Goal: Task Accomplishment & Management: Use online tool/utility

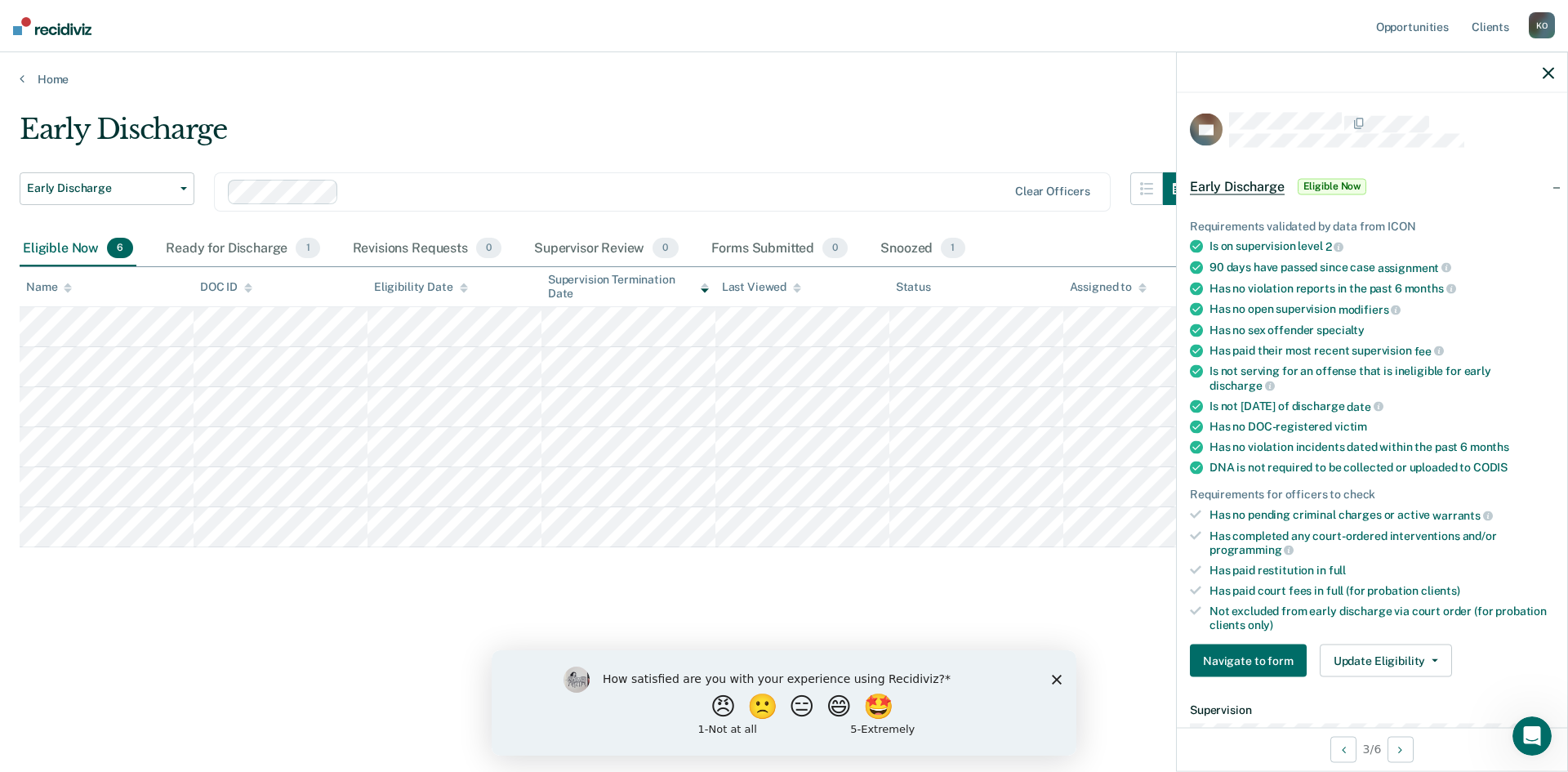
scroll to position [245, 0]
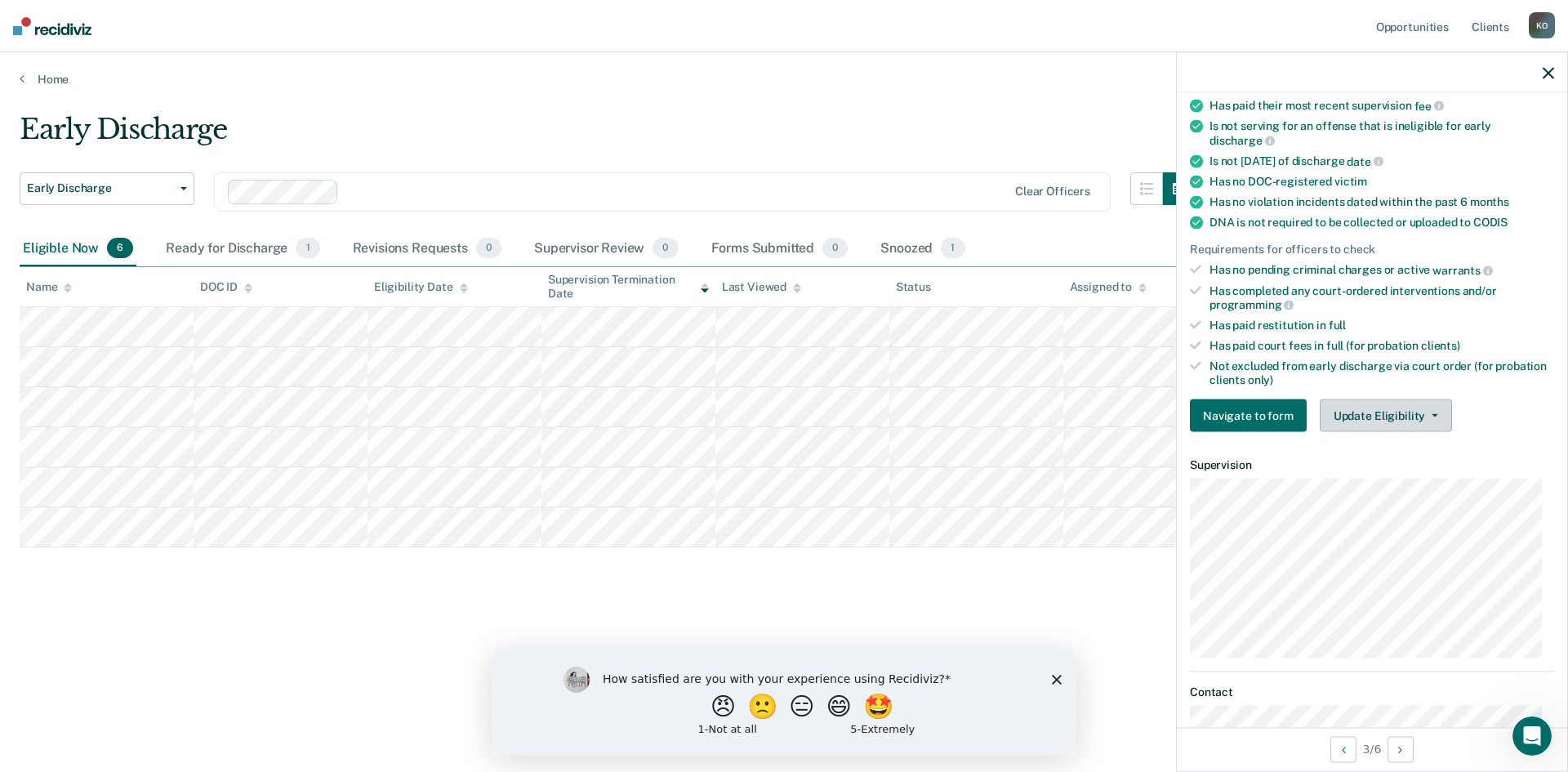
click at [1382, 409] on button "Update Eligibility" at bounding box center [1386, 415] width 133 height 32
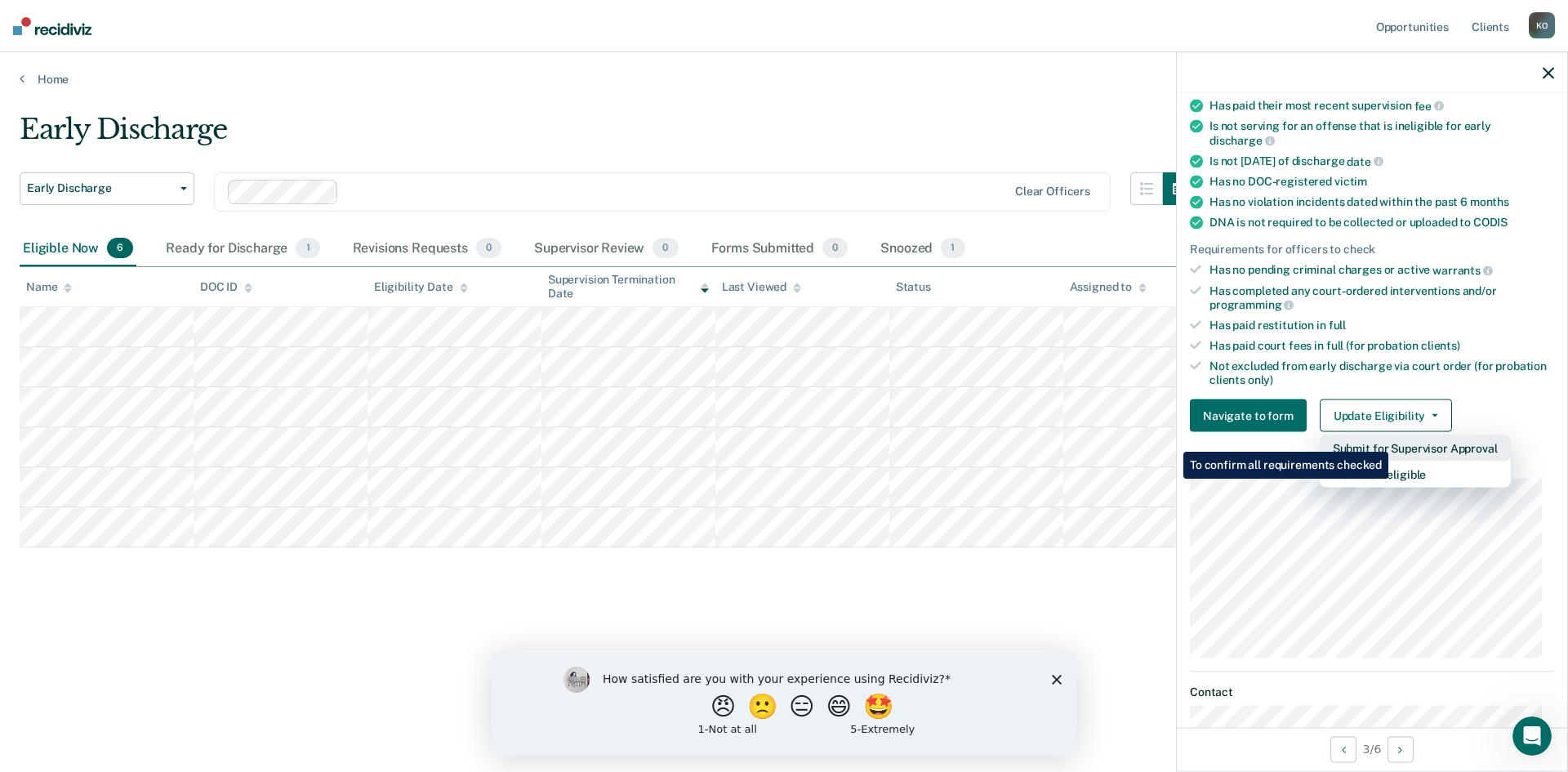
click at [1391, 439] on button "Submit for Supervisor Approval" at bounding box center [1416, 449] width 191 height 26
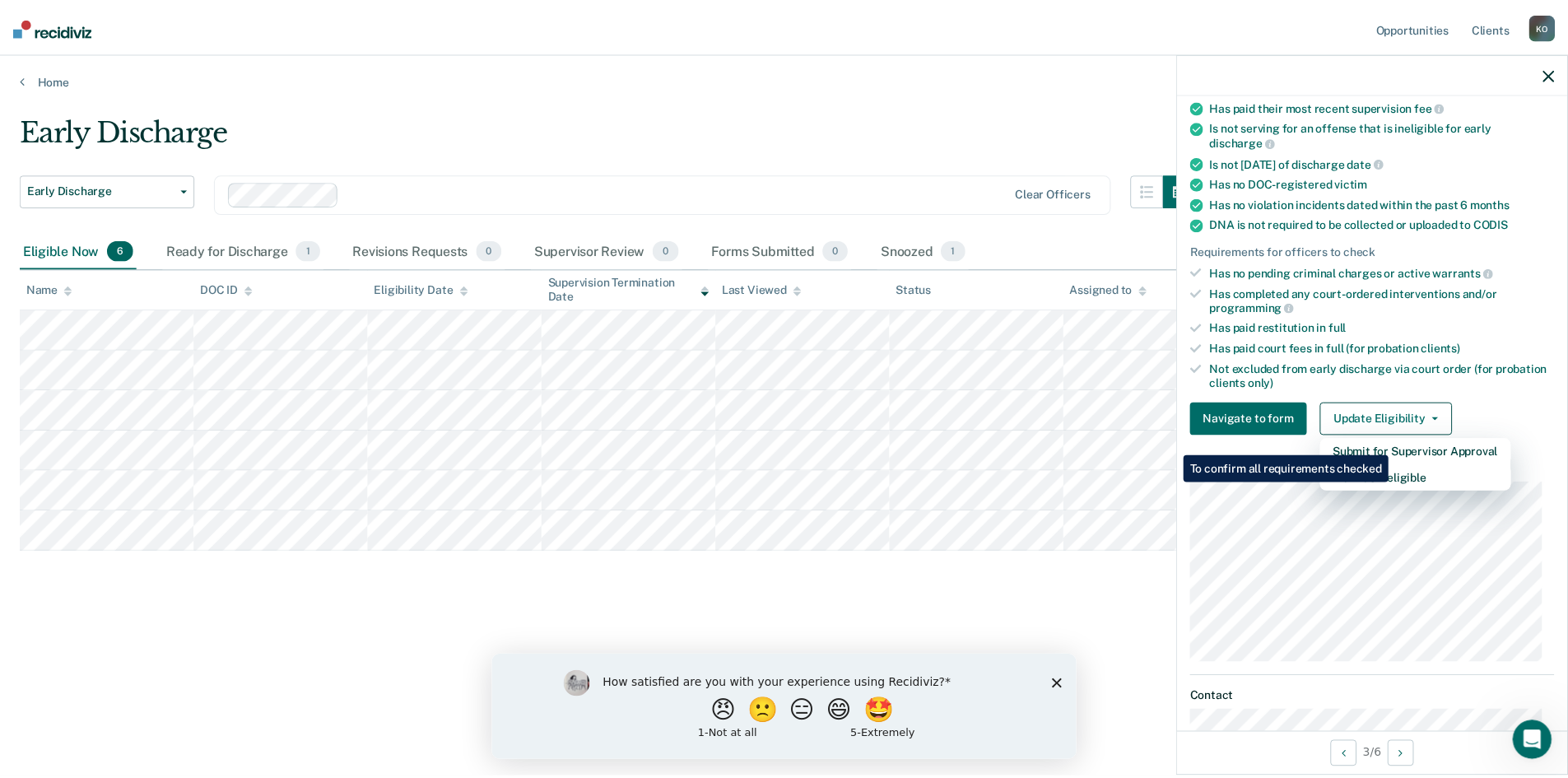
scroll to position [151, 0]
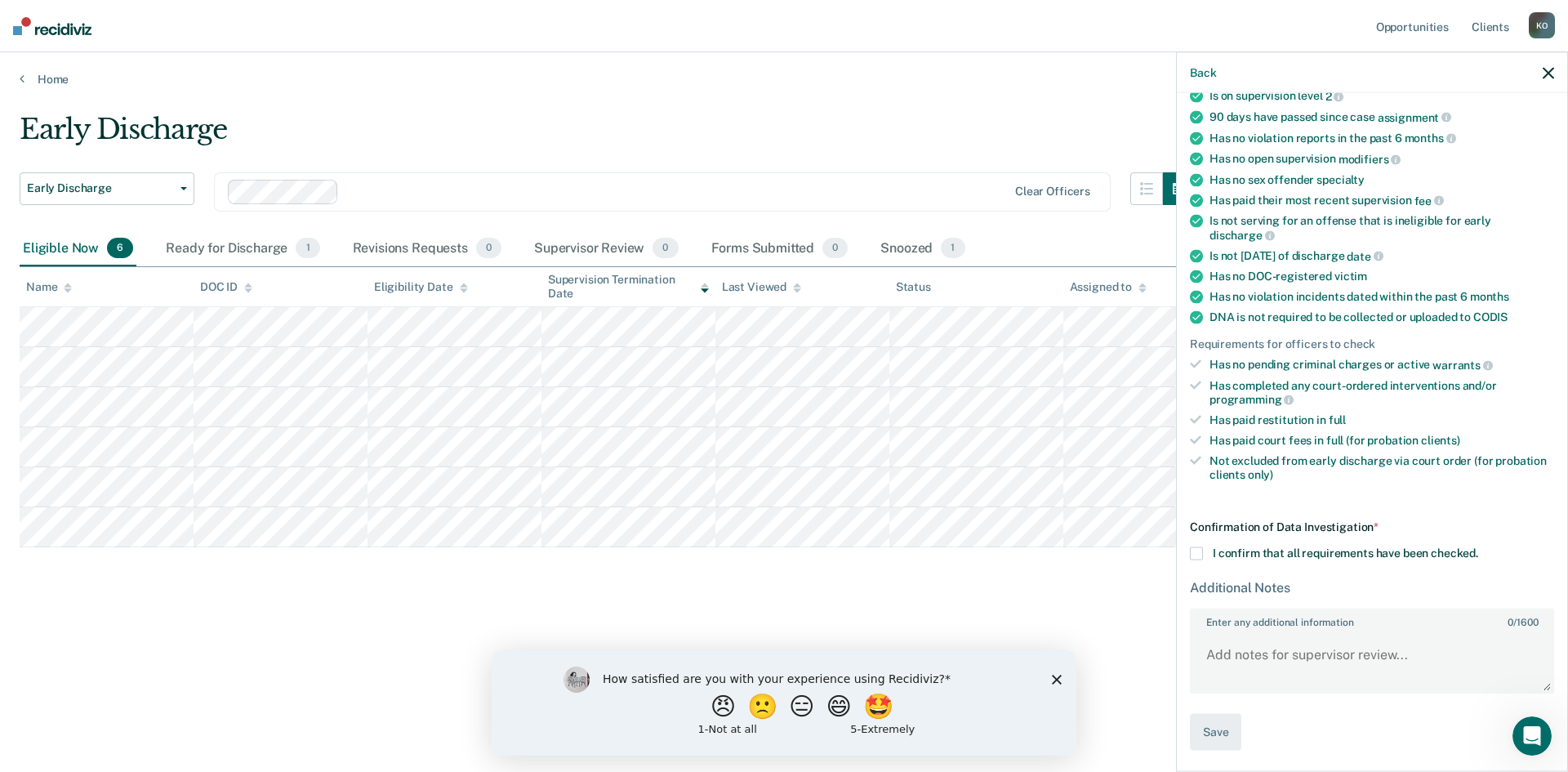
click at [1204, 554] on label "I confirm that all requirements have been checked." at bounding box center [1372, 553] width 365 height 13
click at [1478, 547] on input "I confirm that all requirements have been checked." at bounding box center [1478, 547] width 0 height 0
click at [1232, 725] on button "Save" at bounding box center [1216, 732] width 52 height 37
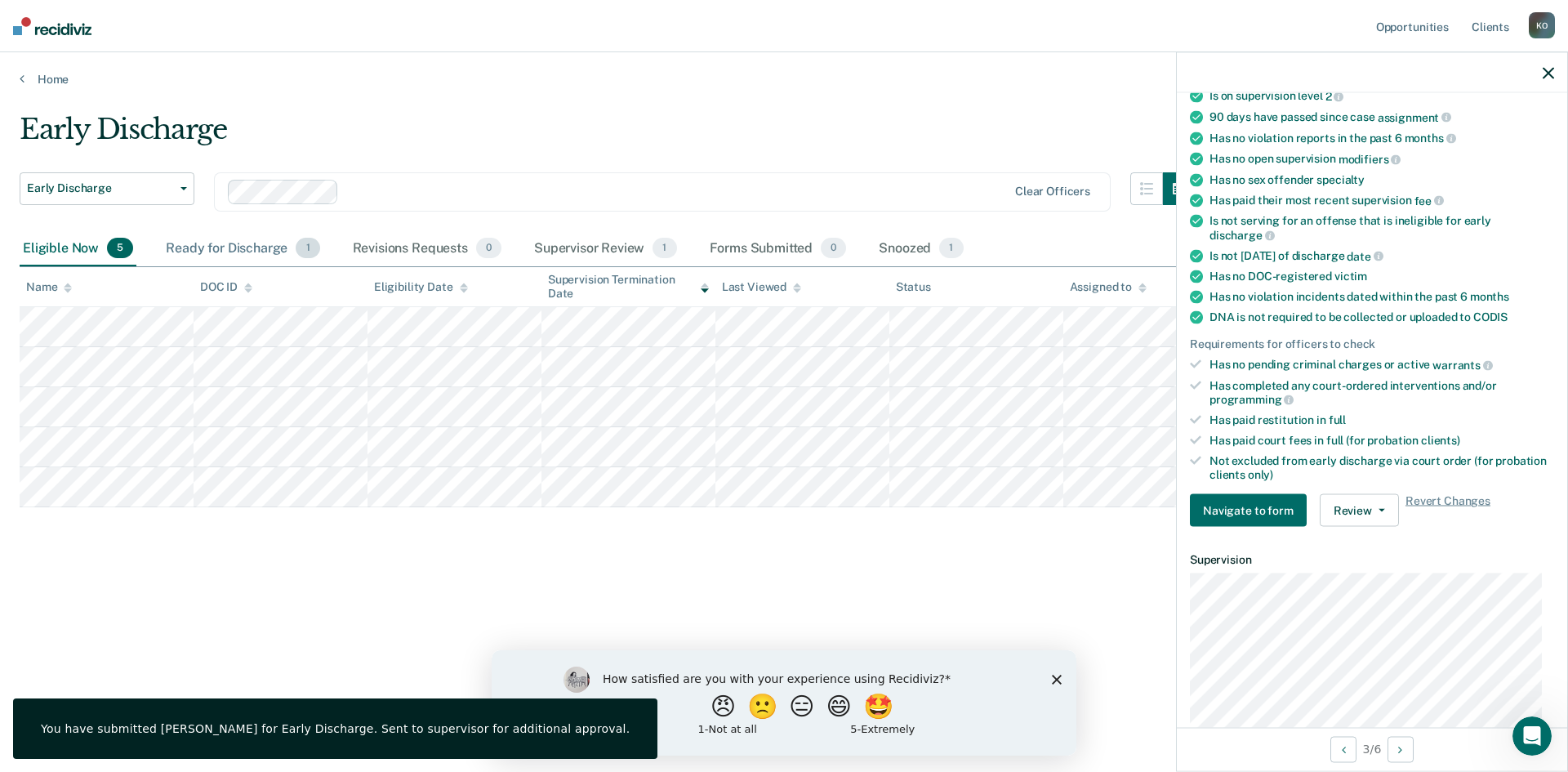
click at [275, 245] on div "Ready for Discharge 1" at bounding box center [242, 249] width 160 height 36
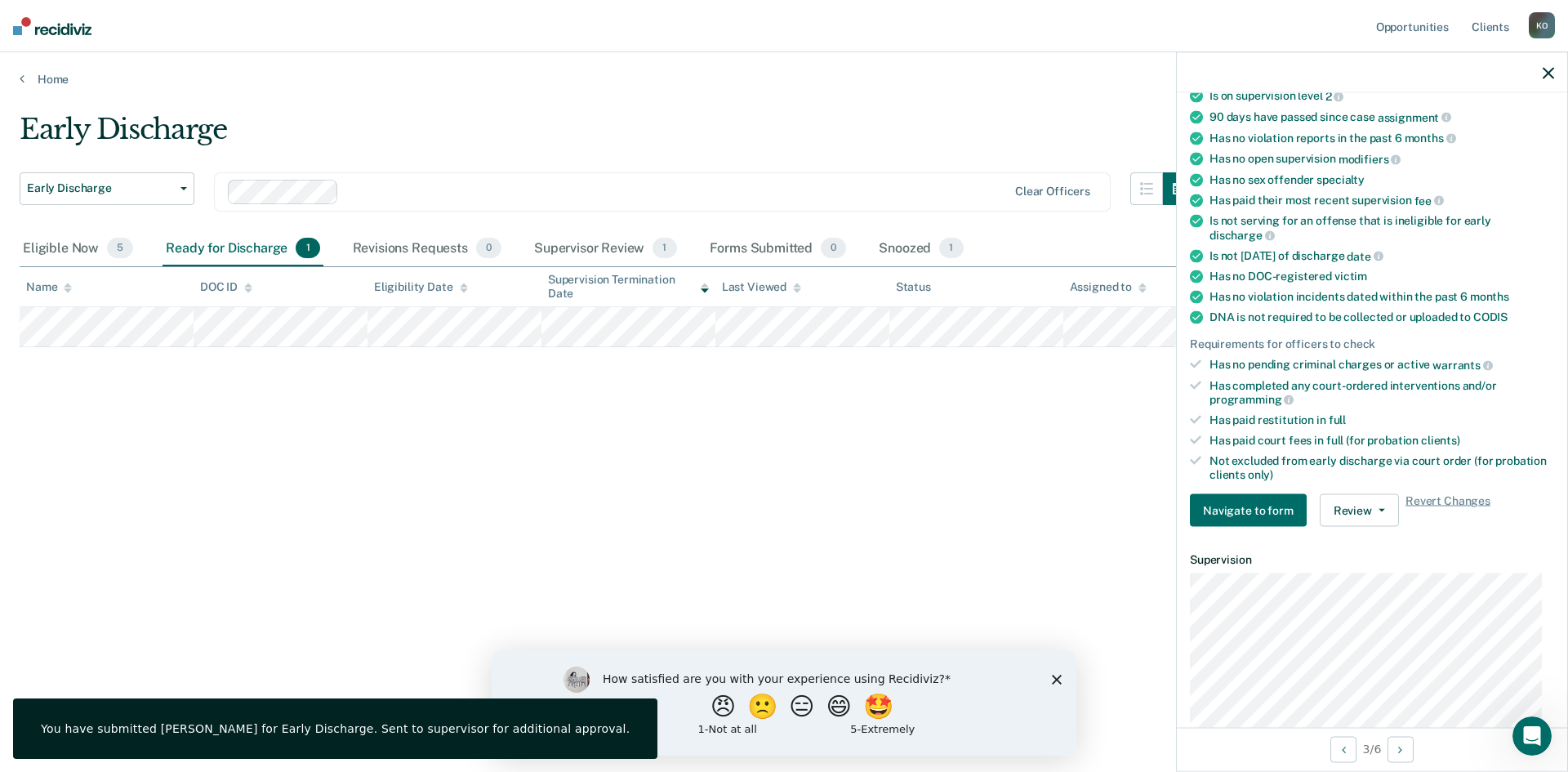
click at [1546, 74] on icon "button" at bounding box center [1548, 72] width 11 height 11
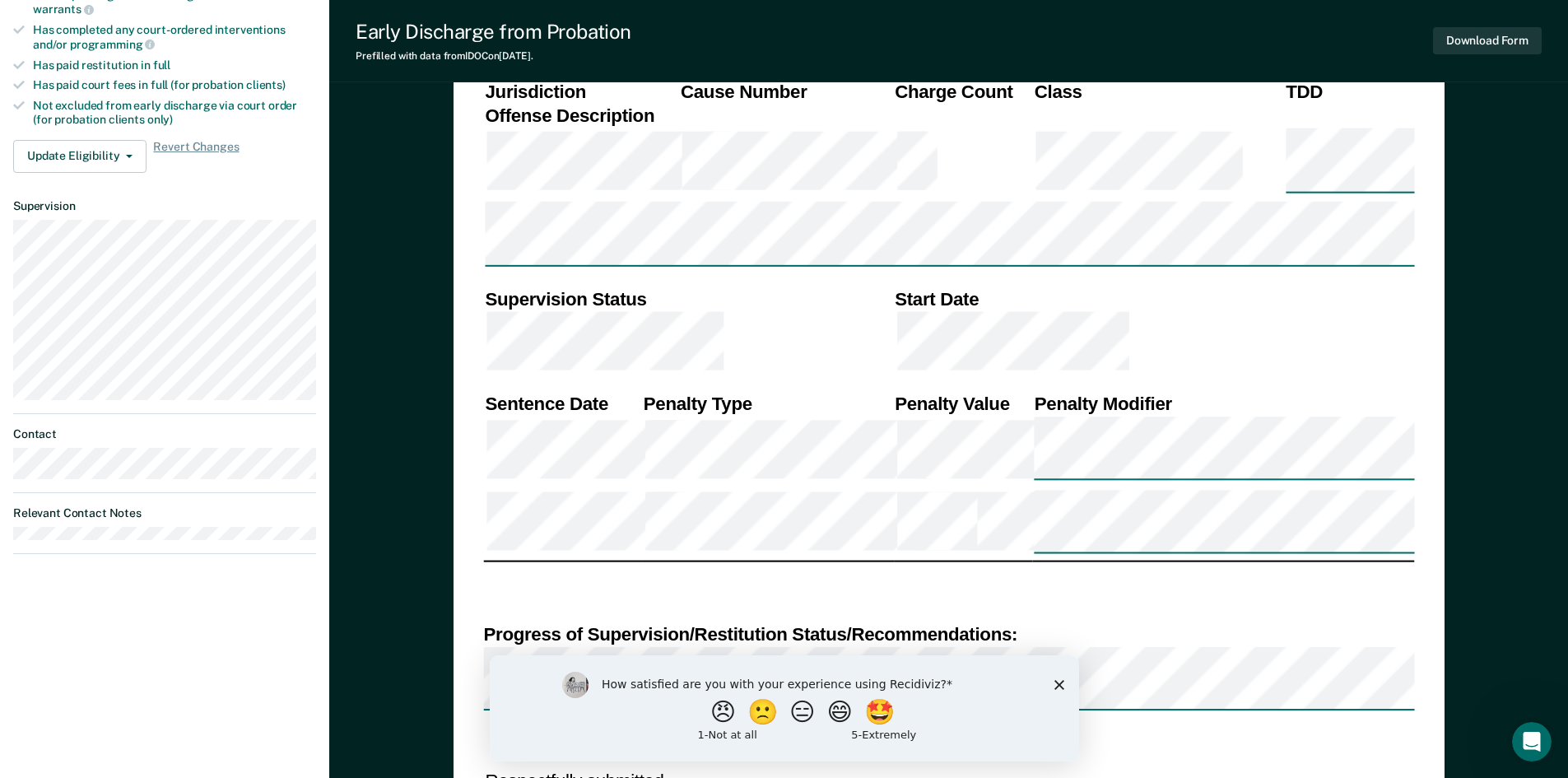
type textarea "x"
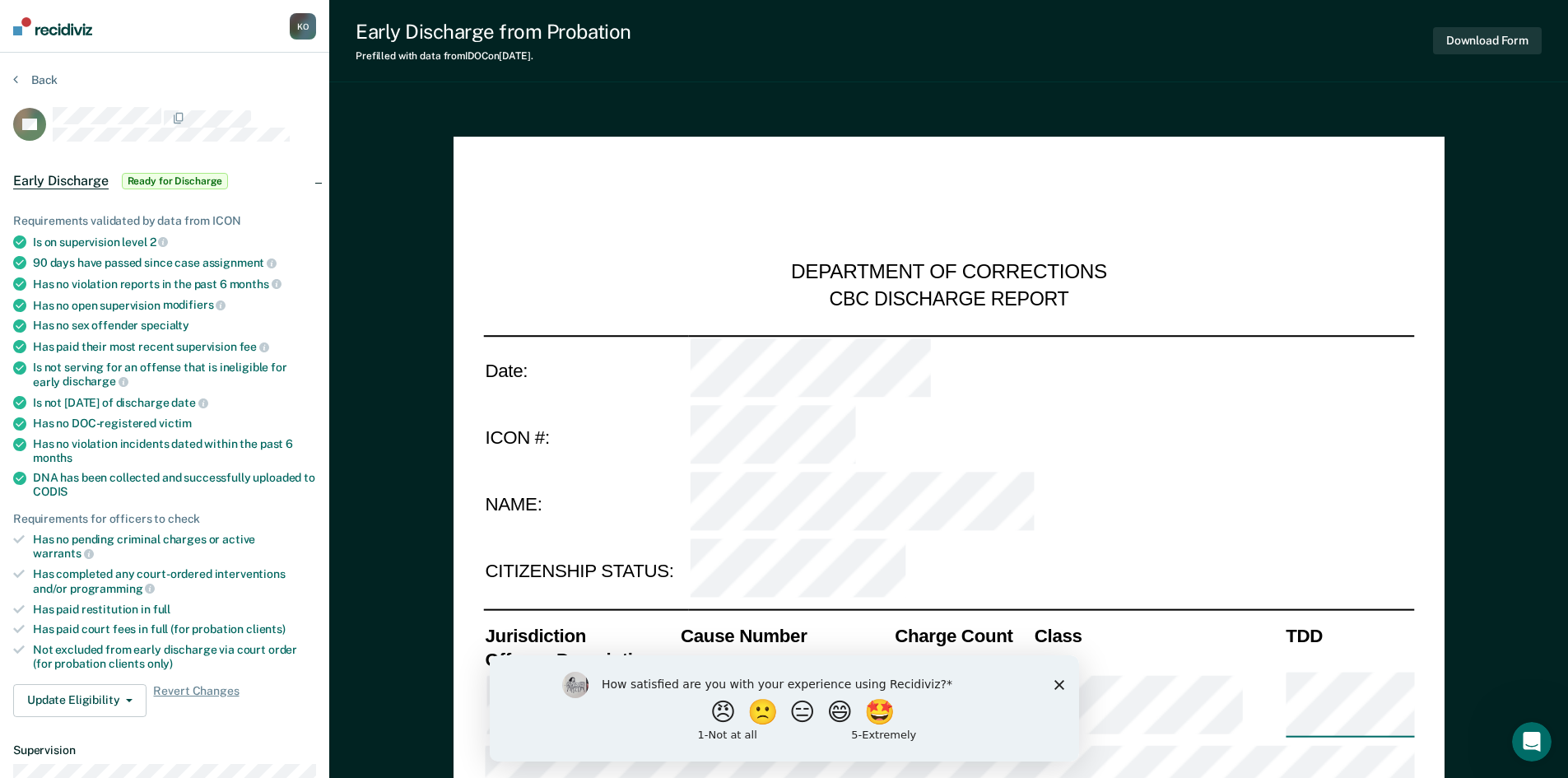
scroll to position [329, 0]
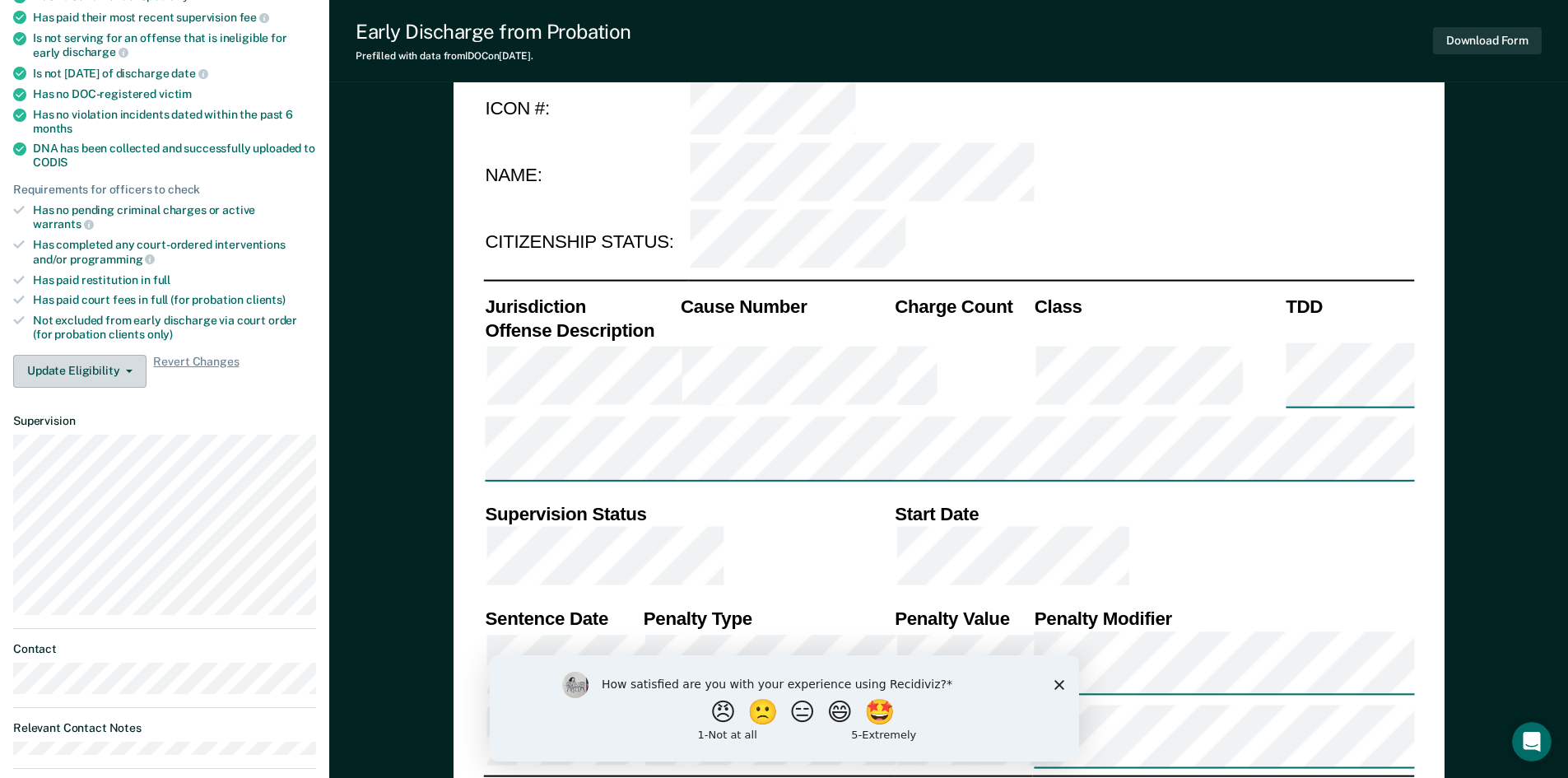
click at [64, 355] on button "Update Eligibility" at bounding box center [80, 371] width 134 height 33
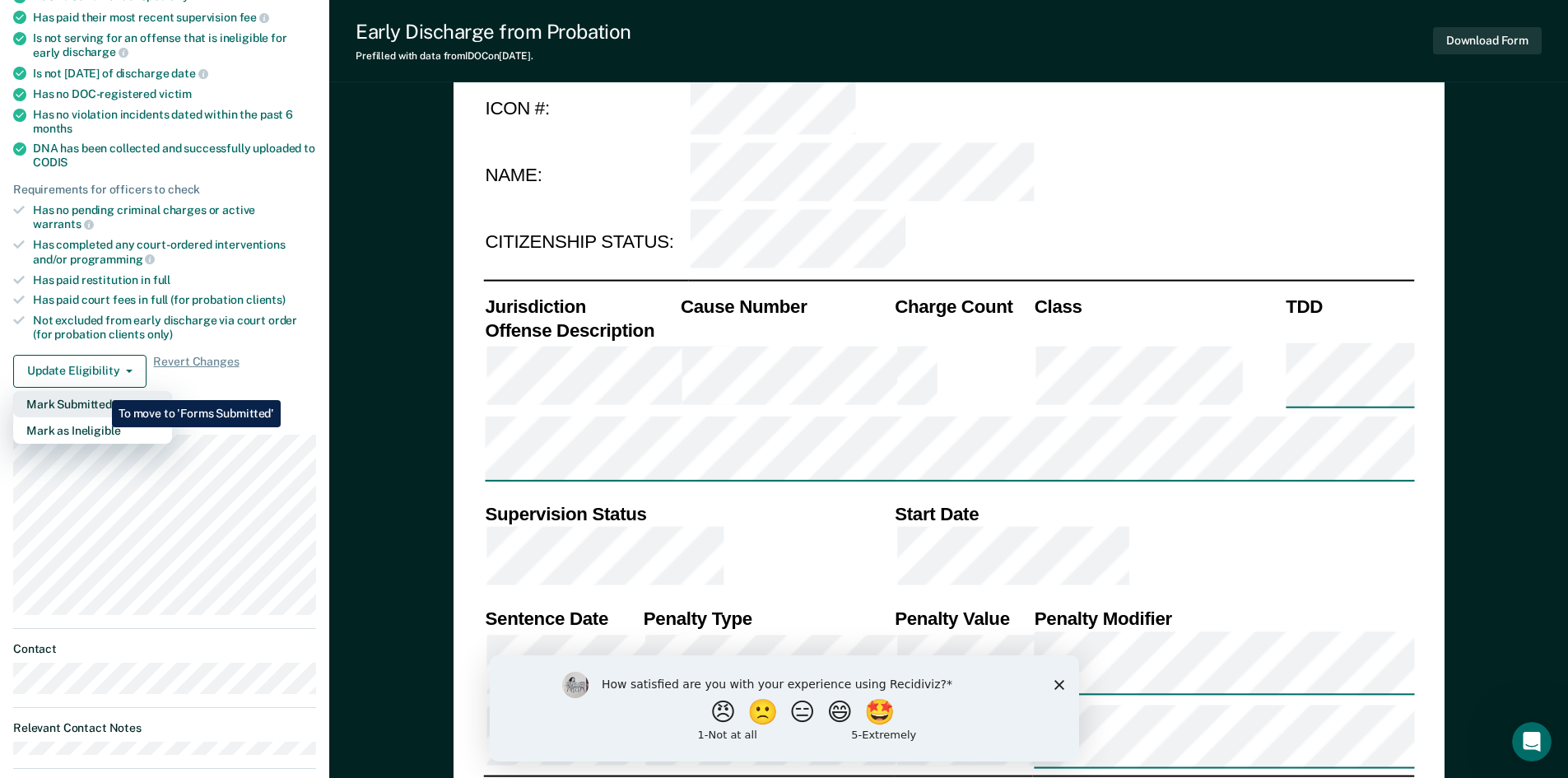
click at [100, 391] on button "Mark Submitted" at bounding box center [92, 404] width 158 height 27
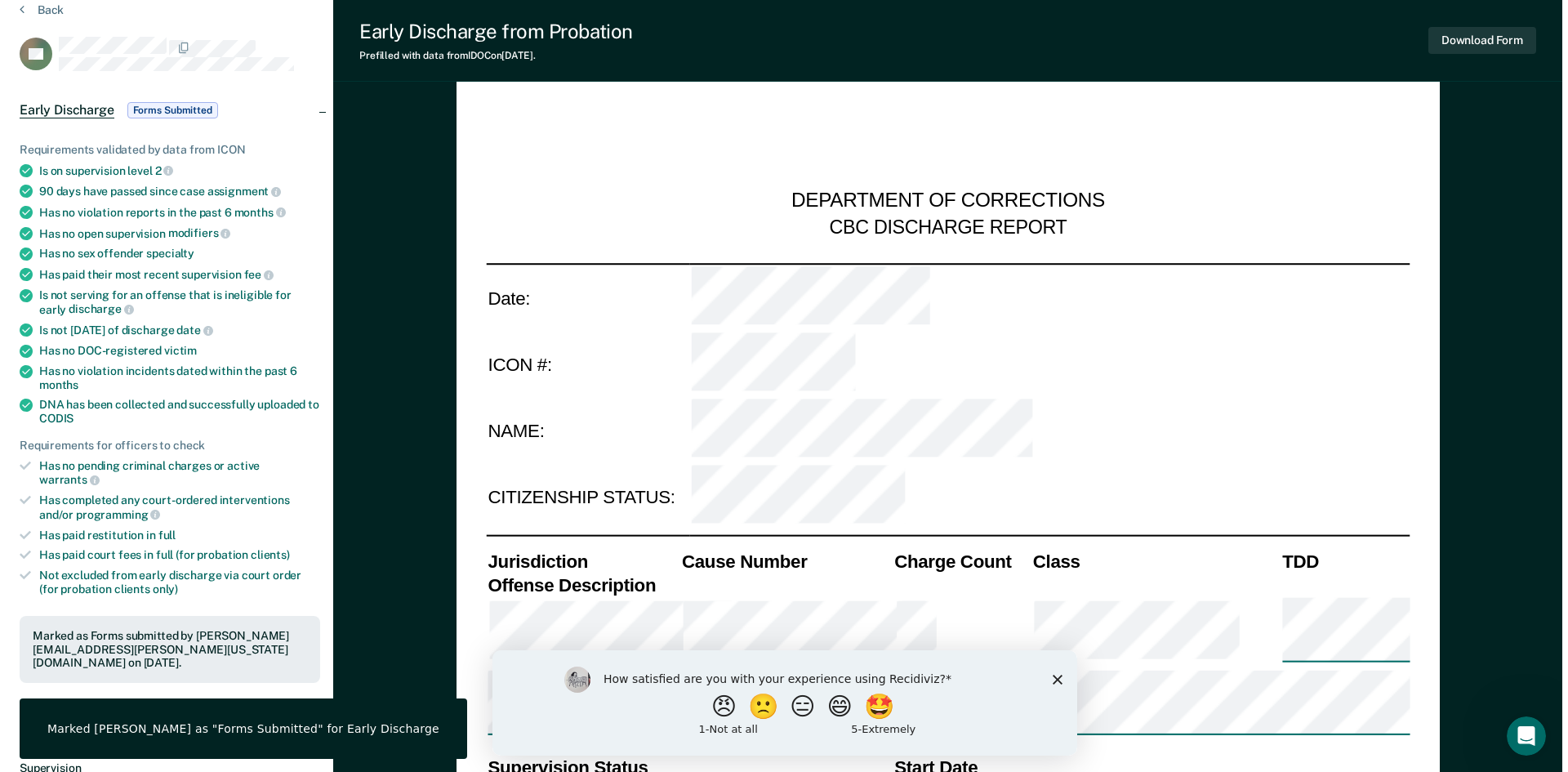
scroll to position [0, 0]
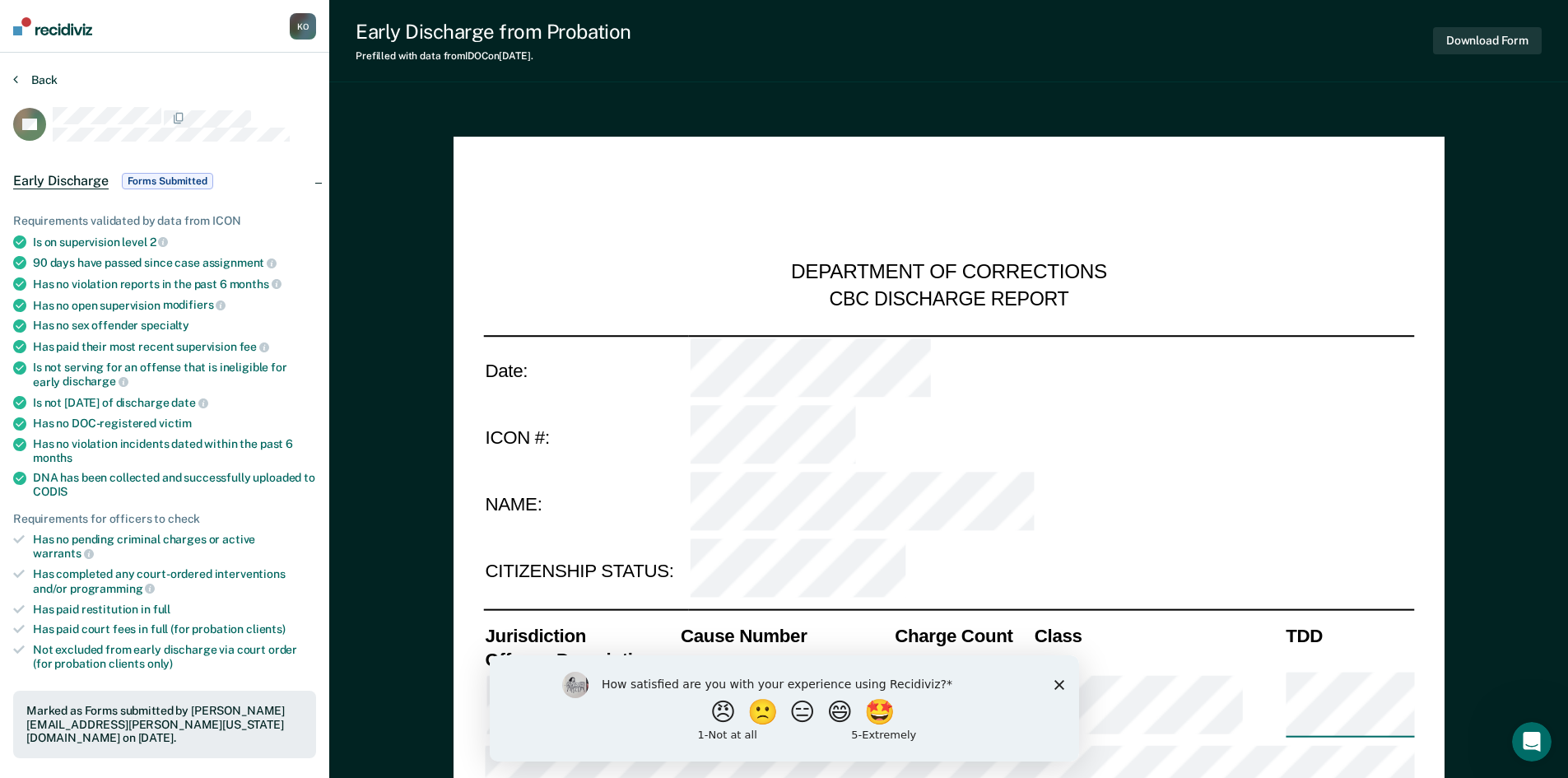
click at [24, 74] on button "Back" at bounding box center [35, 80] width 44 height 15
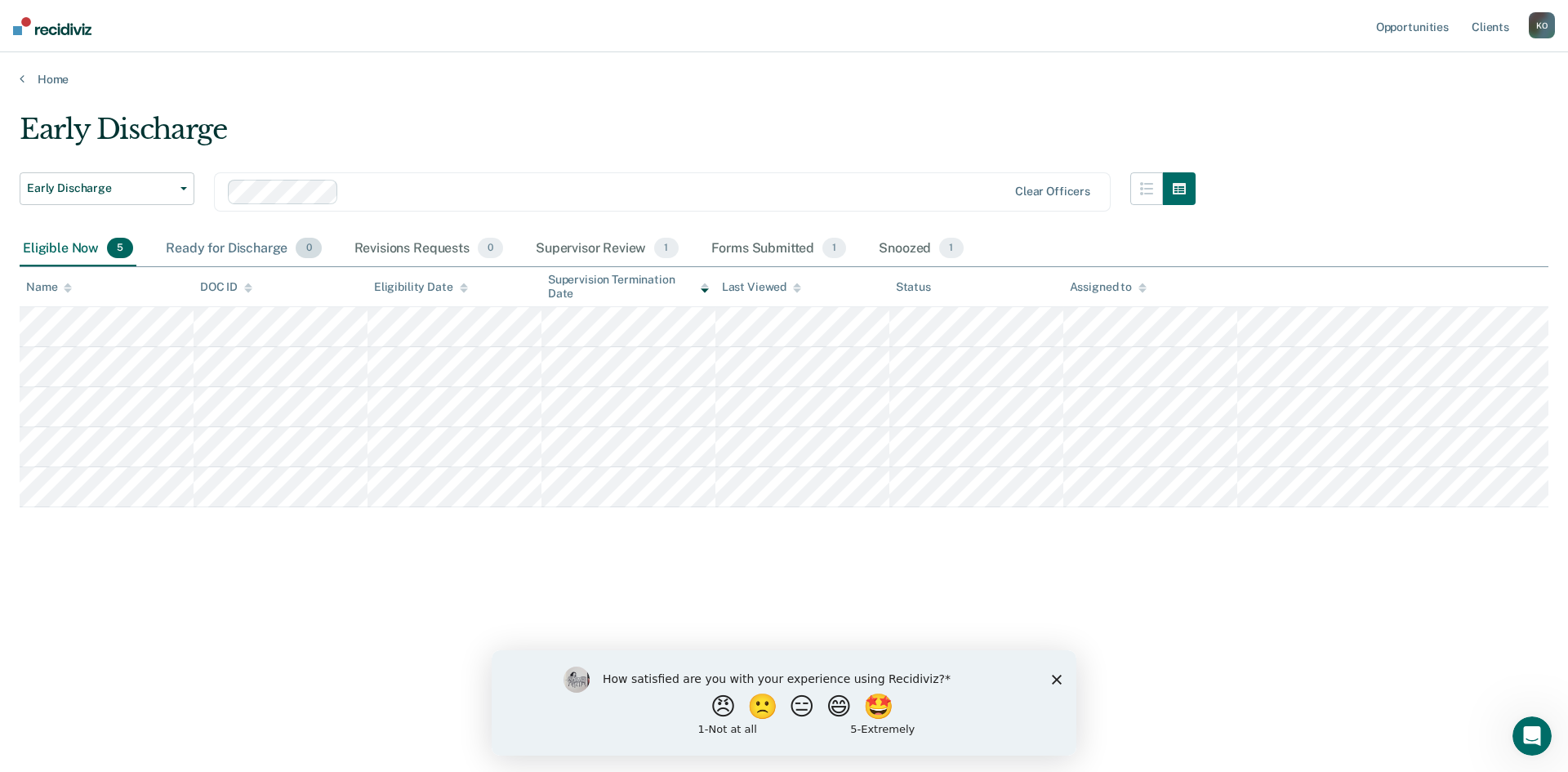
click at [258, 253] on div "Ready for Discharge 0" at bounding box center [243, 249] width 162 height 36
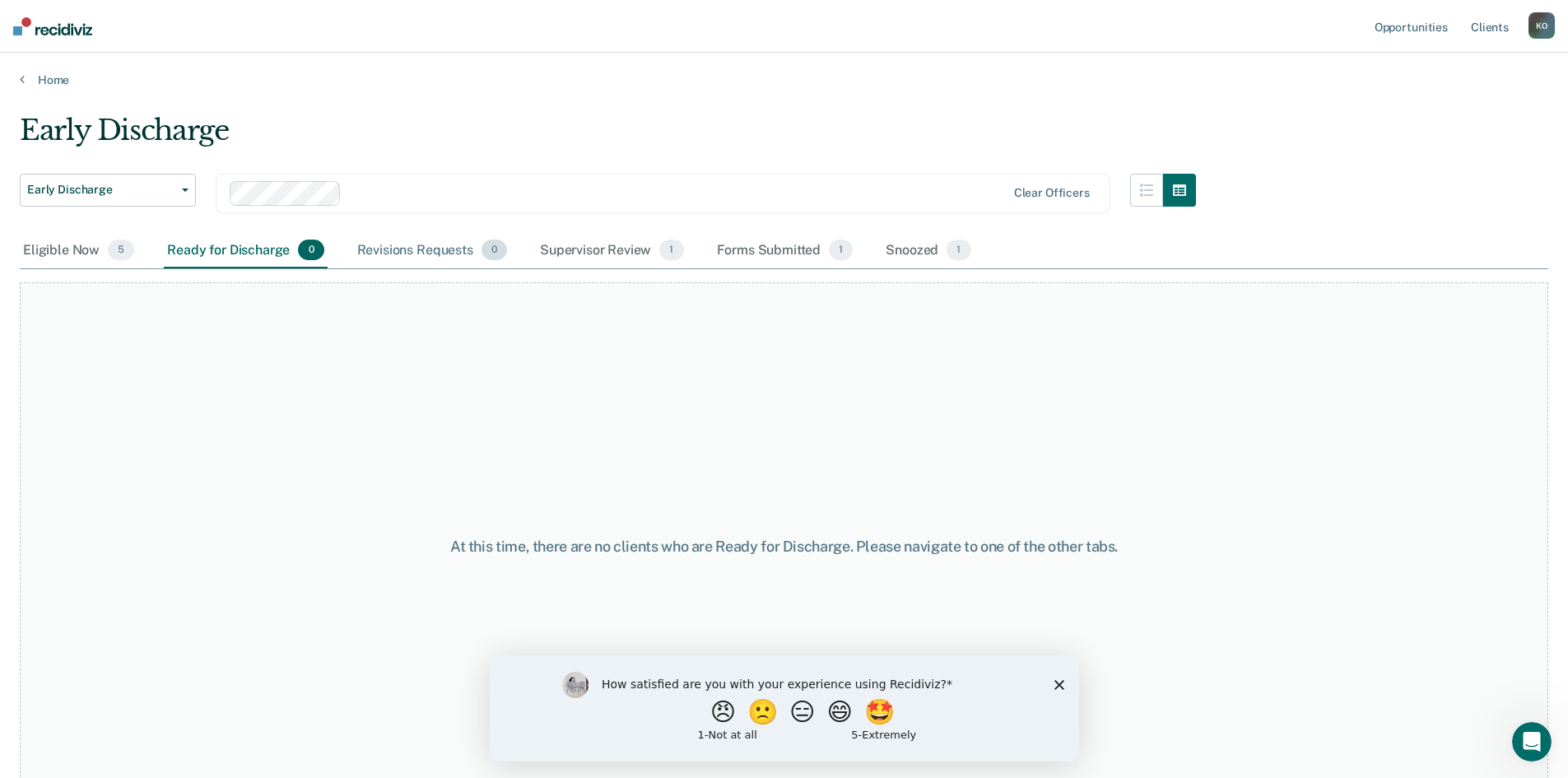
click at [416, 250] on div "Revisions Requests 0" at bounding box center [432, 250] width 157 height 36
click at [571, 264] on div "Supervisor Review 1" at bounding box center [612, 250] width 151 height 36
